Goal: Task Accomplishment & Management: Manage account settings

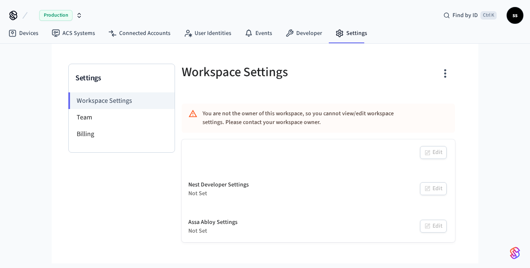
click at [57, 16] on span "Production" at bounding box center [55, 15] width 33 height 11
click at [32, 140] on div "Production Find by ID Ctrl K ss Devices ACS Systems Connected Accounts User Ide…" at bounding box center [265, 132] width 530 height 264
click at [20, 36] on link "Devices" at bounding box center [23, 33] width 43 height 15
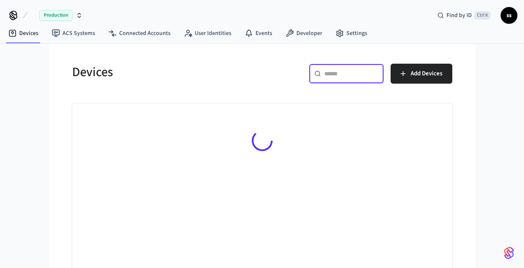
click at [329, 75] on input "text" at bounding box center [351, 74] width 54 height 8
paste input "**********"
type input "**********"
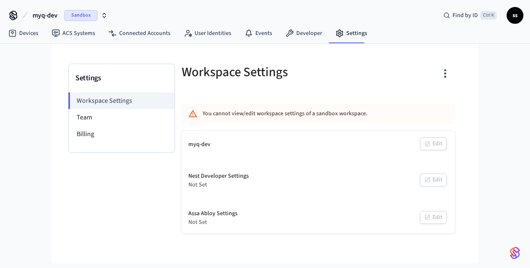
click at [50, 15] on span "myq-dev" at bounding box center [45, 15] width 25 height 10
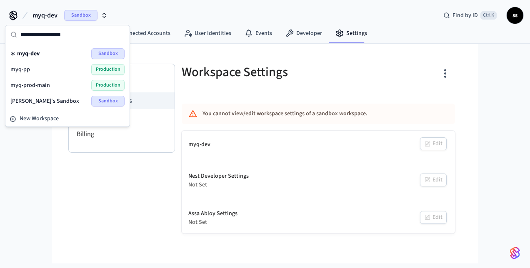
click at [43, 83] on span "myq-prod-main" at bounding box center [30, 85] width 40 height 8
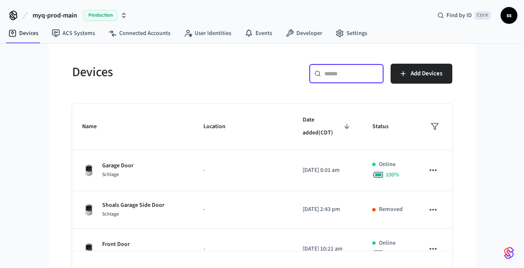
click at [334, 77] on input "text" at bounding box center [351, 74] width 54 height 8
paste input "**********"
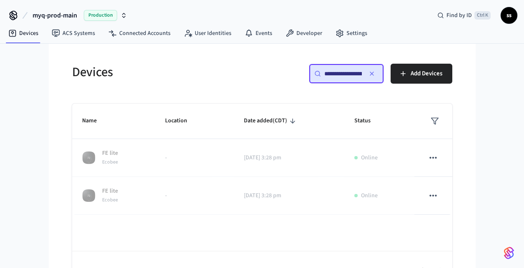
scroll to position [0, 62]
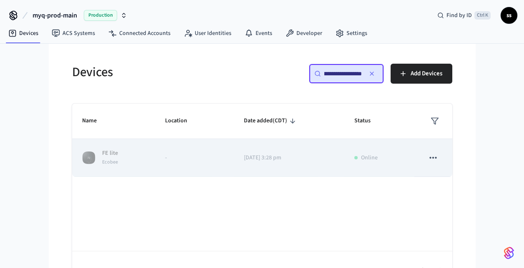
type input "**********"
click at [434, 158] on icon "sticky table" at bounding box center [433, 158] width 11 height 11
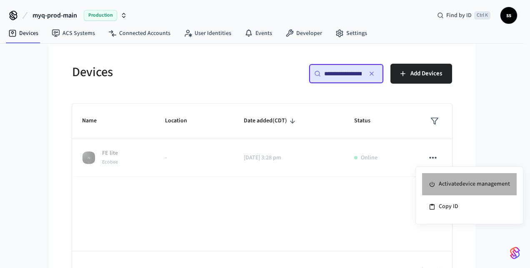
click at [451, 183] on li "Activate device management" at bounding box center [469, 184] width 95 height 23
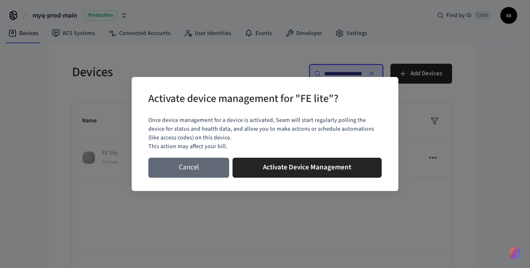
click at [205, 173] on button "Cancel" at bounding box center [188, 168] width 81 height 20
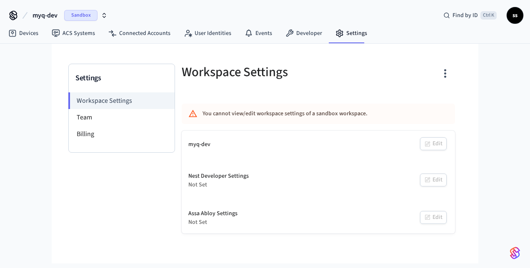
click at [44, 14] on span "myq-dev" at bounding box center [45, 15] width 25 height 10
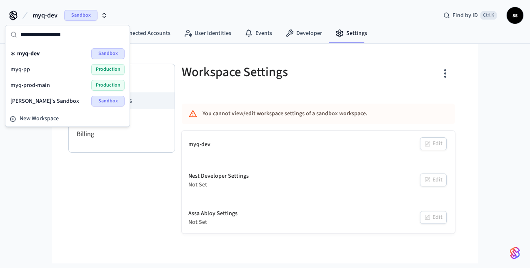
click at [49, 84] on span "myq-prod-main" at bounding box center [30, 85] width 40 height 8
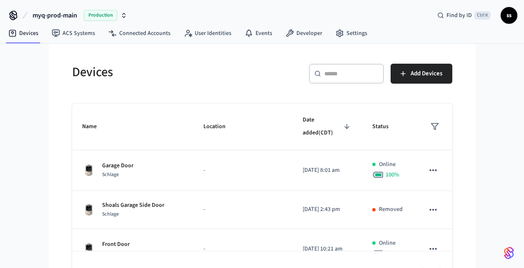
click at [333, 78] on div "​ ​" at bounding box center [346, 74] width 75 height 20
paste input "**********"
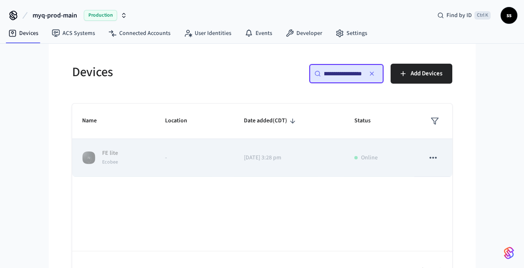
type input "**********"
click at [430, 162] on icon "sticky table" at bounding box center [433, 158] width 11 height 11
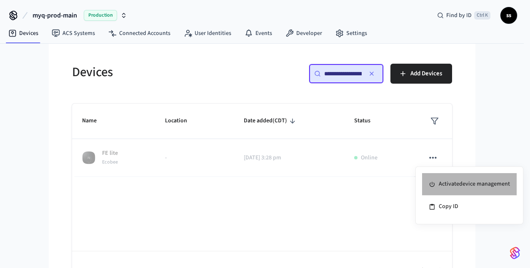
click at [439, 183] on li "Activate device management" at bounding box center [469, 184] width 95 height 23
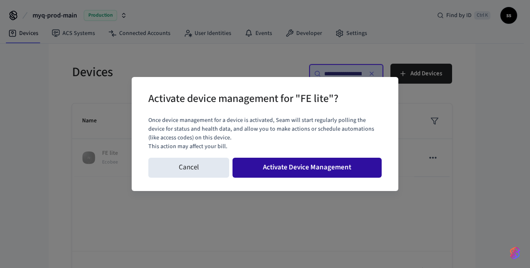
click at [337, 167] on button "Activate Device Management" at bounding box center [307, 168] width 149 height 20
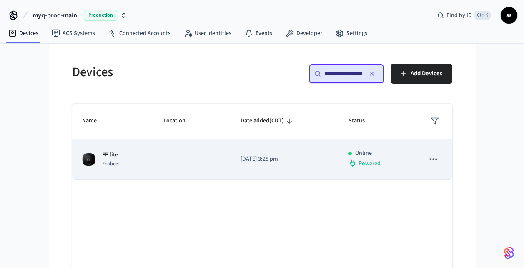
click at [167, 161] on p "-" at bounding box center [191, 159] width 57 height 9
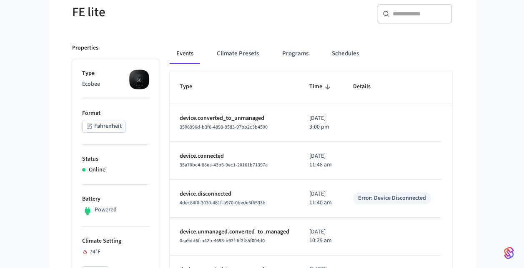
scroll to position [78, 0]
click at [204, 129] on span "3506996d-b3f6-4898-9583-97bb2c3b4500" at bounding box center [224, 127] width 88 height 7
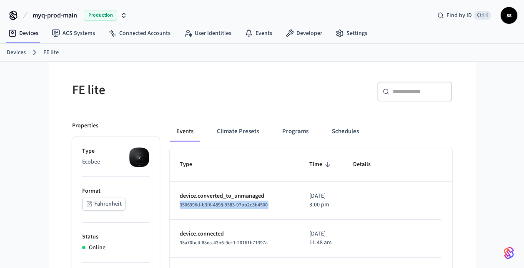
click at [275, 205] on div "3506996d-b3f6-4898-9583-97bb2c3b4500" at bounding box center [235, 205] width 110 height 9
click at [250, 206] on span "3506996d-b3f6-4898-9583-97bb2c3b4500" at bounding box center [224, 205] width 88 height 7
copy span "3506996d-b3f6-4898-9583-97bb2c3b4500"
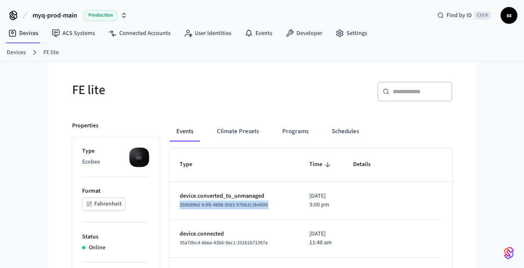
click at [250, 206] on span "3506996d-b3f6-4898-9583-97bb2c3b4500" at bounding box center [224, 205] width 88 height 7
click at [20, 51] on link "Devices" at bounding box center [16, 52] width 19 height 9
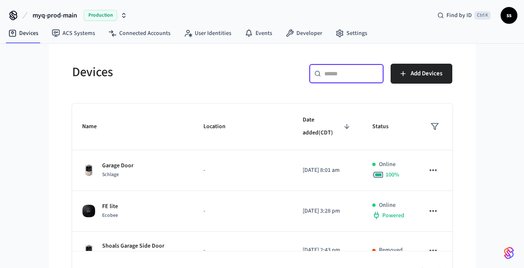
click at [338, 72] on input "text" at bounding box center [351, 74] width 54 height 8
paste input "**********"
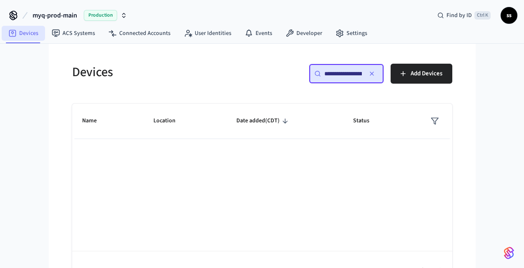
type input "**********"
click at [20, 35] on link "Devices" at bounding box center [23, 33] width 43 height 15
click at [67, 15] on span "myq-prod-main" at bounding box center [55, 15] width 45 height 10
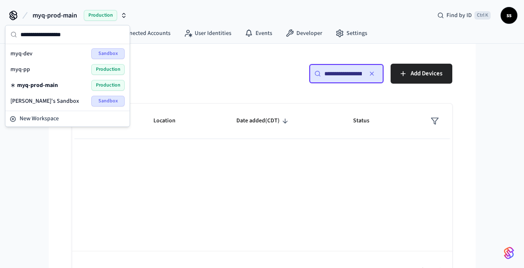
click at [63, 83] on div "myq-prod-main Production" at bounding box center [67, 85] width 114 height 11
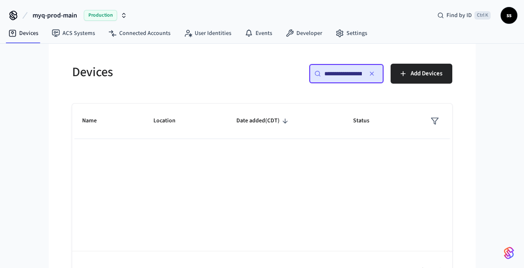
click at [205, 87] on div "Devices" at bounding box center [159, 72] width 195 height 37
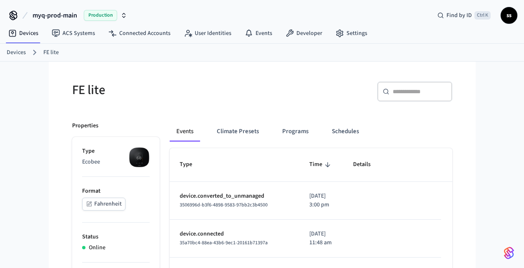
click at [48, 51] on link "FE lite" at bounding box center [50, 52] width 15 height 9
click at [18, 55] on link "Devices" at bounding box center [16, 52] width 19 height 9
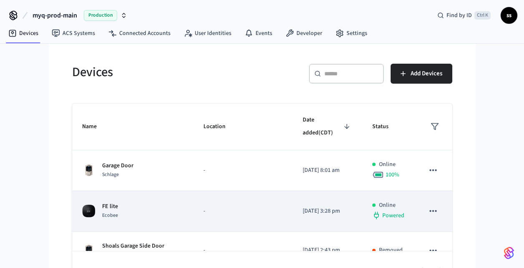
click at [173, 203] on div "FE lite Ecobee" at bounding box center [133, 212] width 102 height 18
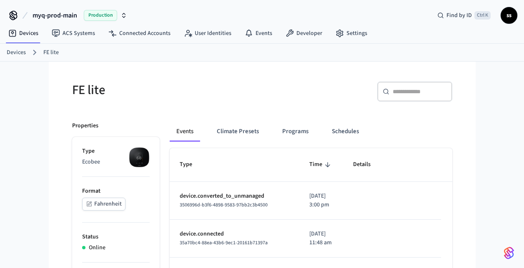
click at [15, 51] on link "Devices" at bounding box center [16, 52] width 19 height 9
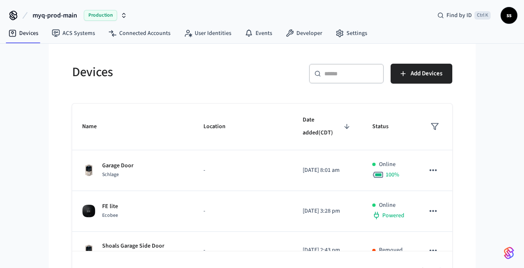
click at [335, 79] on div "​ ​" at bounding box center [346, 74] width 75 height 20
paste input "**********"
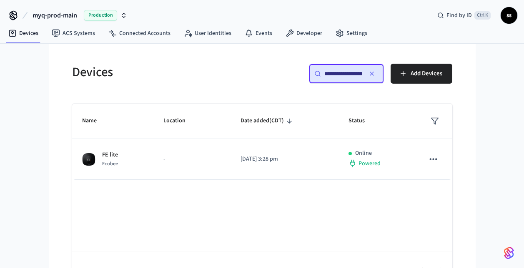
scroll to position [0, 62]
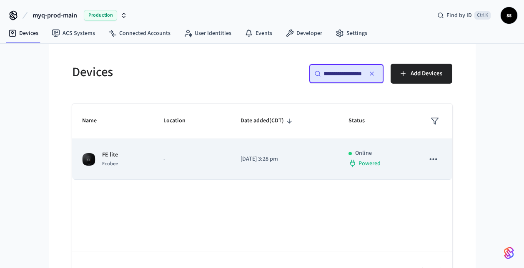
type input "**********"
click at [435, 164] on icon "sticky table" at bounding box center [433, 159] width 11 height 11
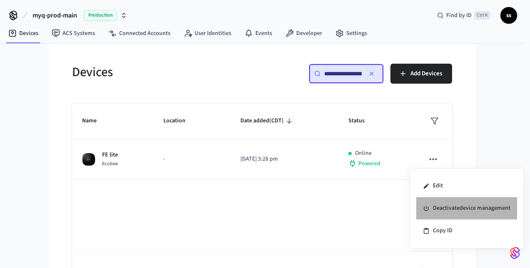
click at [448, 208] on li "Deactivate device management" at bounding box center [466, 209] width 101 height 23
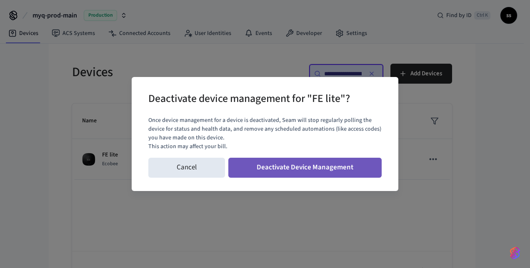
click at [333, 169] on button "Deactivate Device Management" at bounding box center [304, 168] width 153 height 20
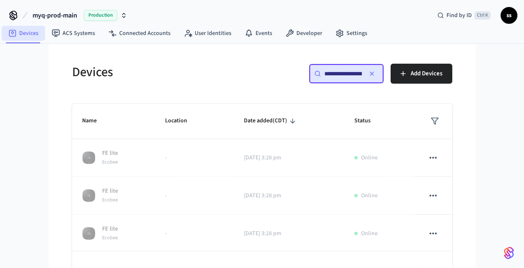
click at [25, 32] on link "Devices" at bounding box center [23, 33] width 43 height 15
click at [372, 75] on icon "button" at bounding box center [371, 73] width 7 height 7
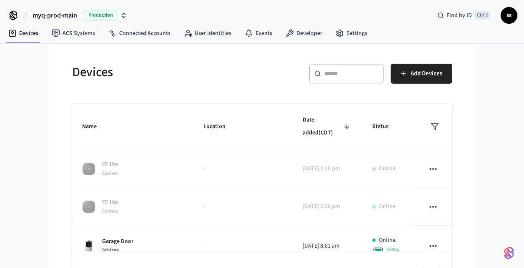
click at [342, 74] on input "text" at bounding box center [351, 74] width 54 height 8
paste input "**********"
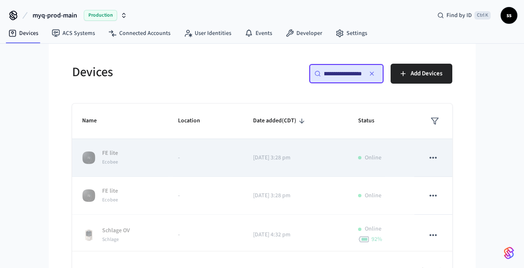
scroll to position [45, 0]
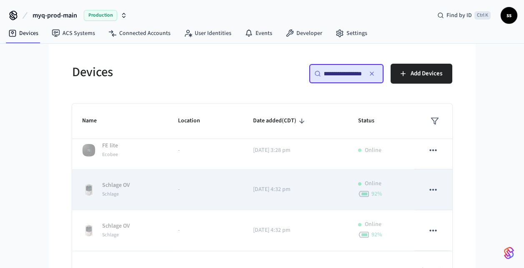
type input "**********"
click at [428, 190] on icon "sticky table" at bounding box center [433, 190] width 11 height 11
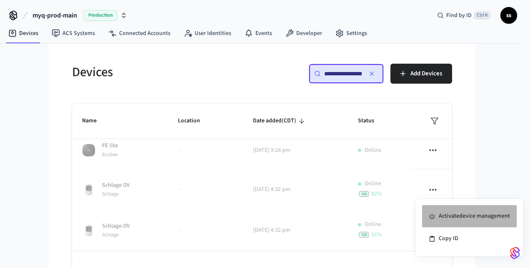
click at [455, 216] on li "Activate device management" at bounding box center [469, 216] width 95 height 23
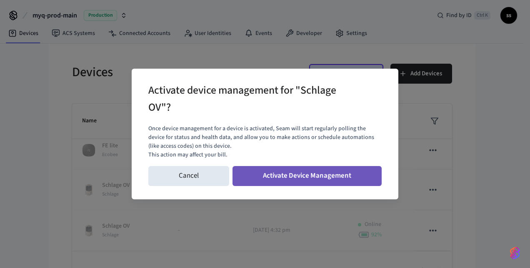
click at [318, 176] on button "Activate Device Management" at bounding box center [307, 176] width 149 height 20
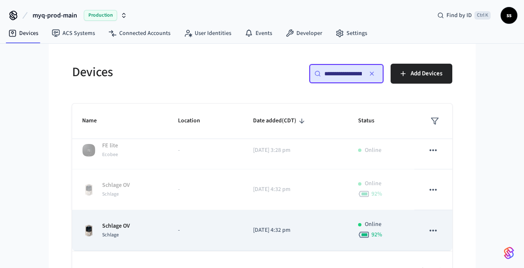
click at [205, 219] on td "-" at bounding box center [205, 230] width 75 height 41
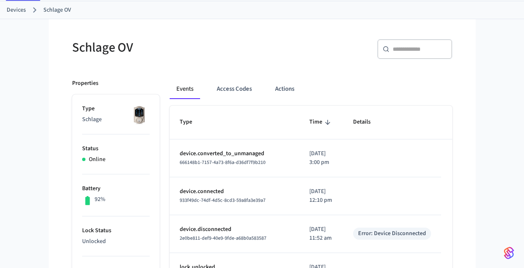
scroll to position [43, 0]
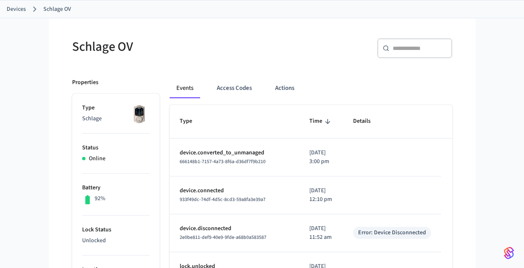
click at [213, 162] on span "666148b1-7157-4a73-8f6a-d36df7f9b210" at bounding box center [223, 161] width 86 height 7
click at [16, 5] on link "Devices" at bounding box center [16, 9] width 19 height 9
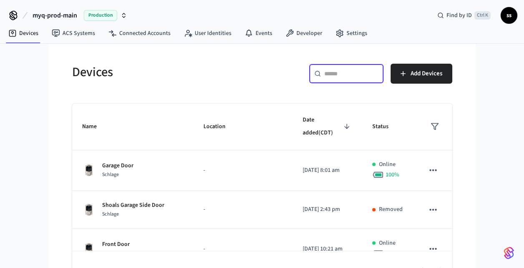
click at [355, 75] on input "text" at bounding box center [351, 74] width 54 height 8
paste input "**********"
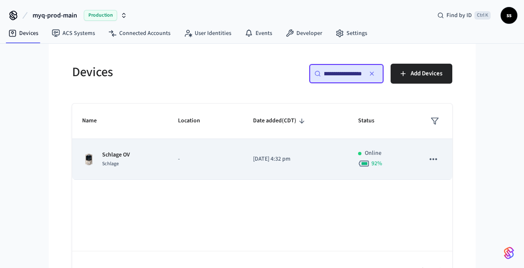
type input "**********"
click at [433, 155] on icon "sticky table" at bounding box center [433, 159] width 11 height 11
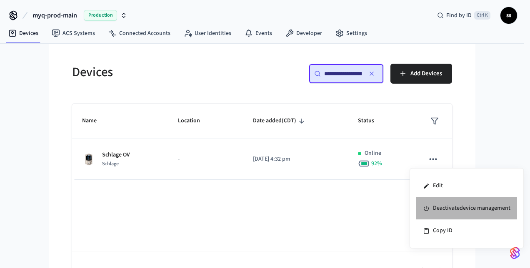
click at [443, 213] on li "Deactivate device management" at bounding box center [466, 209] width 101 height 23
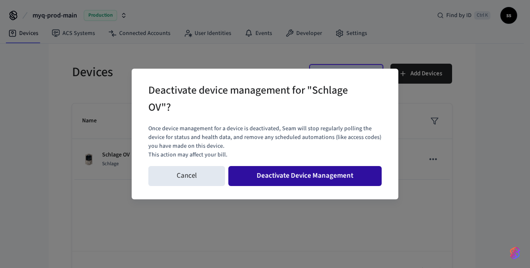
click at [330, 174] on button "Deactivate Device Management" at bounding box center [304, 176] width 153 height 20
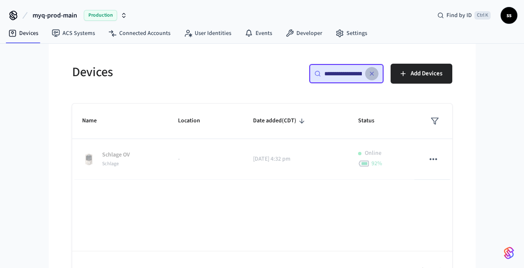
click at [370, 75] on icon "button" at bounding box center [371, 73] width 3 height 3
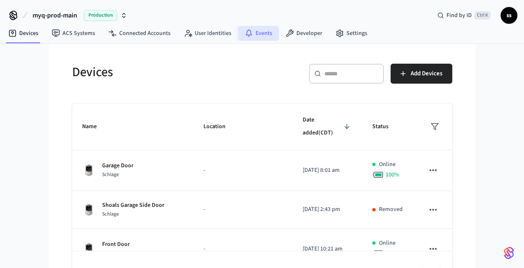
click at [255, 33] on link "Events" at bounding box center [258, 33] width 41 height 15
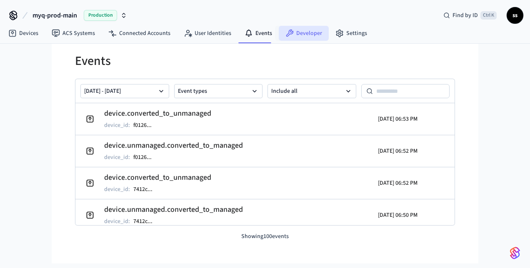
click at [301, 35] on link "Developer" at bounding box center [304, 33] width 50 height 15
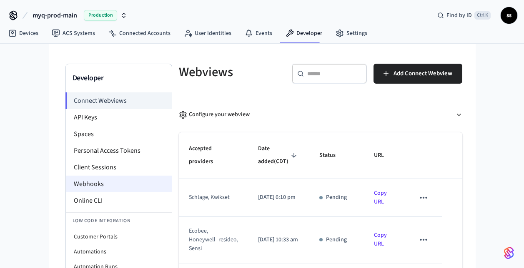
click at [96, 185] on li "Webhooks" at bounding box center [119, 184] width 106 height 17
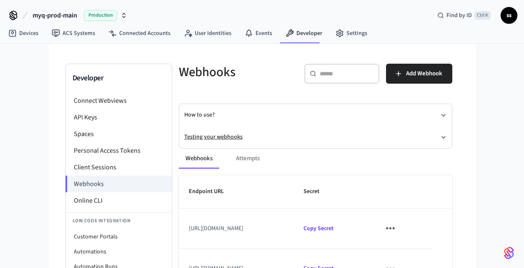
click at [207, 137] on button "Testing your webhooks" at bounding box center [315, 137] width 263 height 22
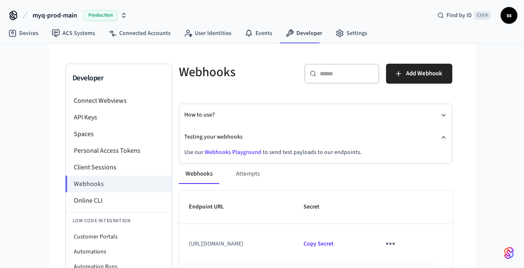
click at [222, 153] on link "Webhooks Playground" at bounding box center [233, 152] width 57 height 8
